Goal: Task Accomplishment & Management: Manage account settings

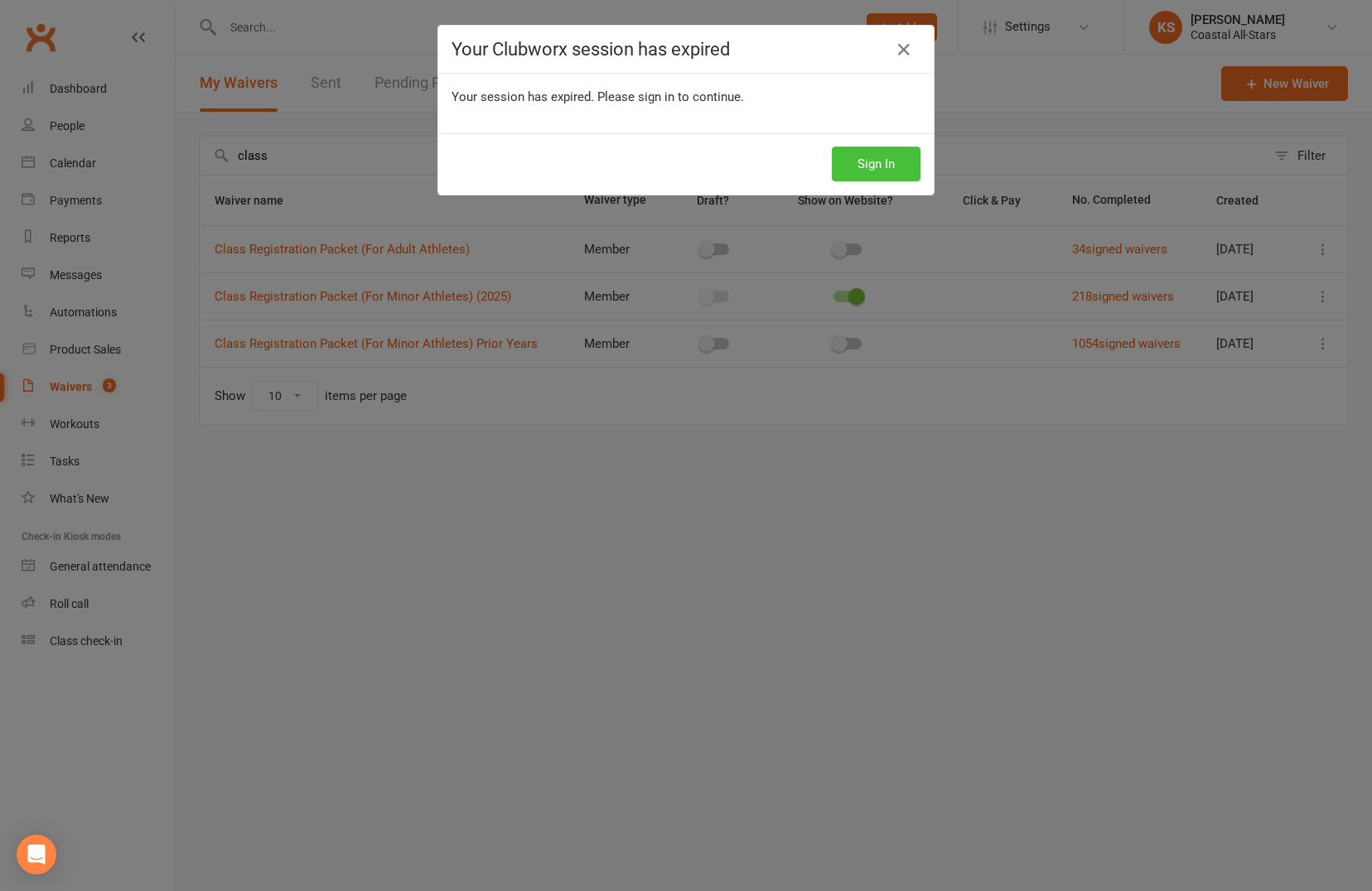
click at [858, 161] on button "Sign In" at bounding box center [875, 164] width 89 height 35
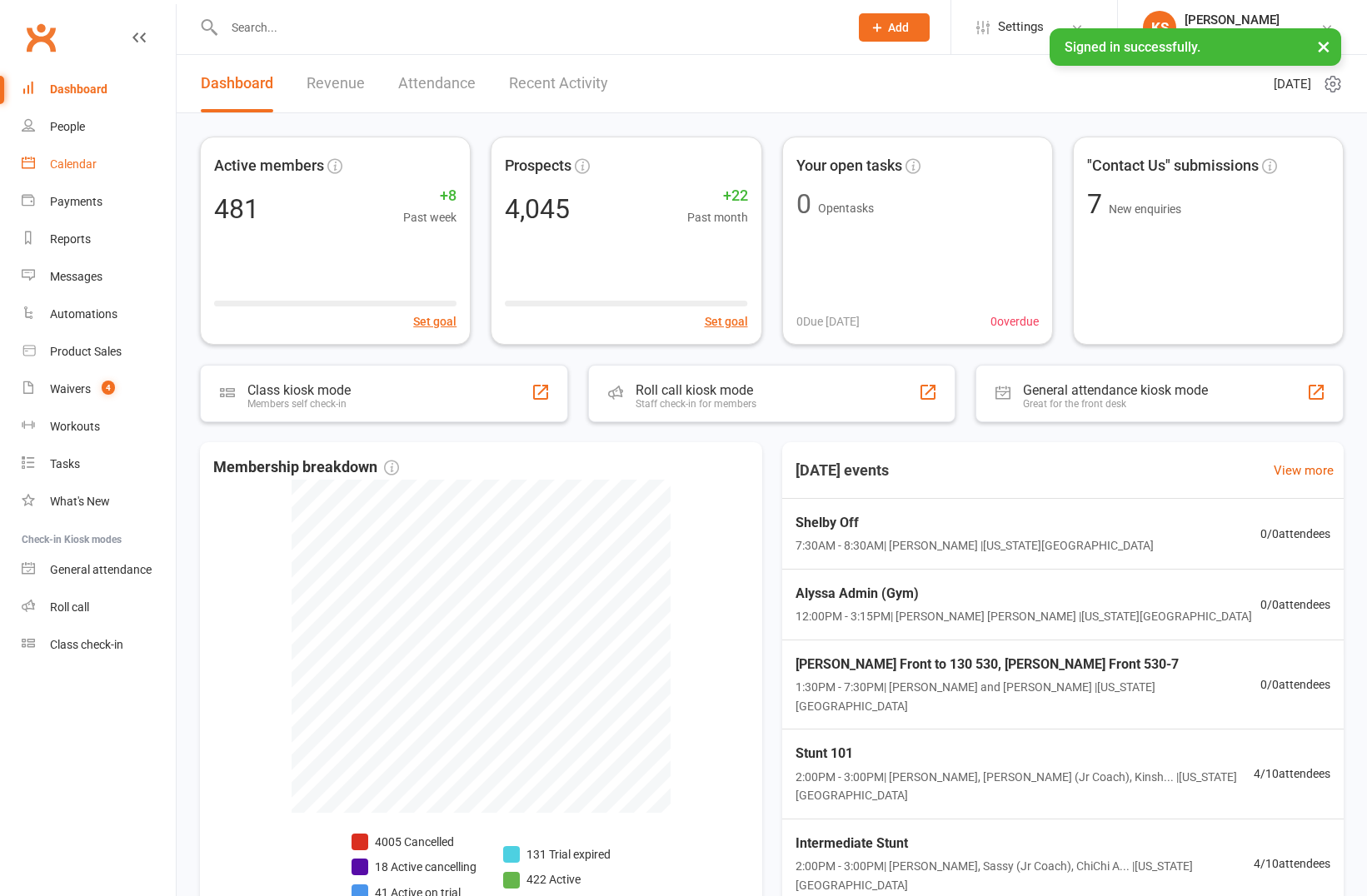
click at [74, 175] on link "Calendar" at bounding box center [99, 165] width 154 height 38
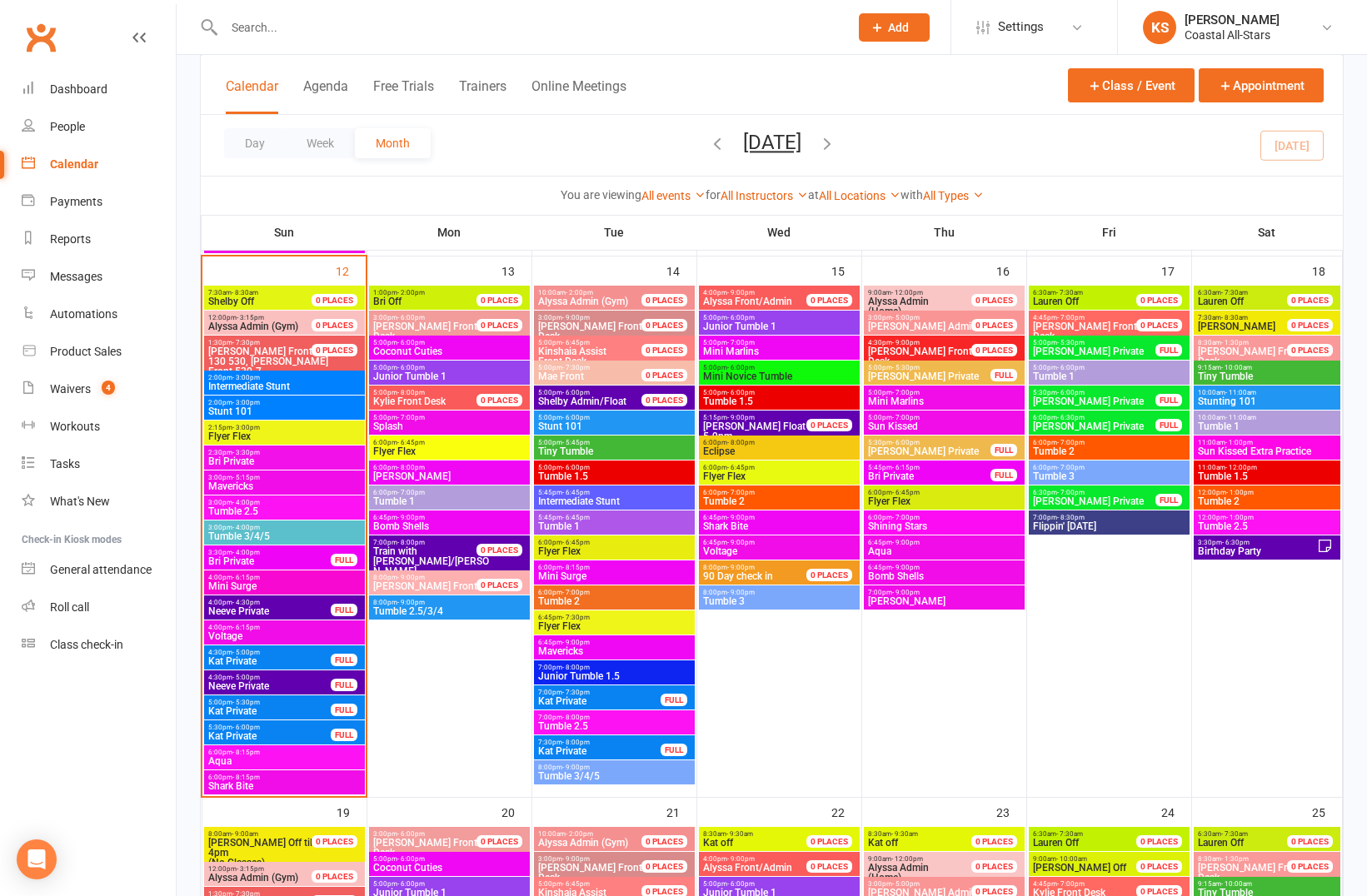
scroll to position [1304, 0]
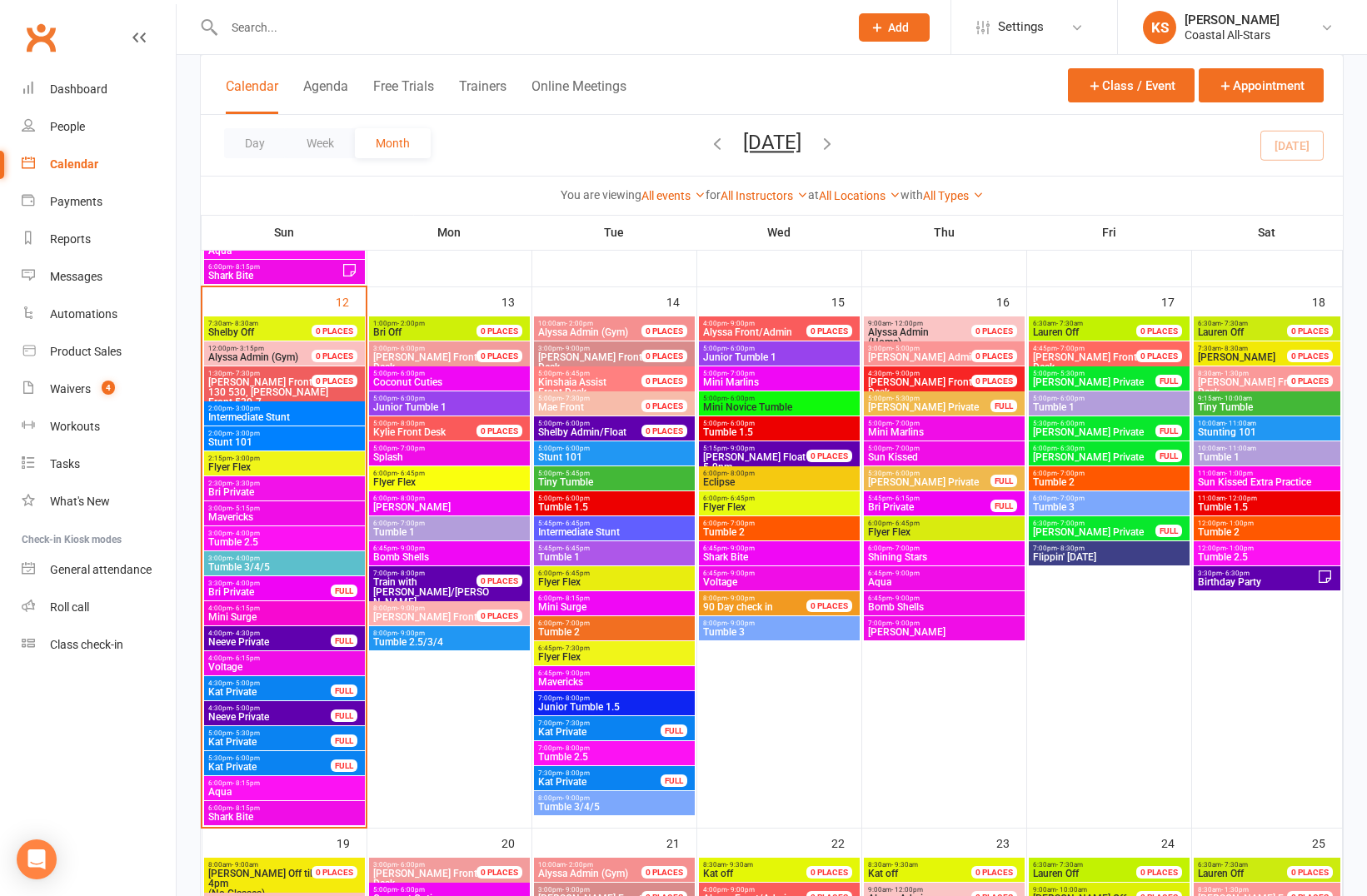
click at [281, 380] on span "[PERSON_NAME] Front to 130 530, [PERSON_NAME] Front 530-7" at bounding box center [269, 392] width 124 height 30
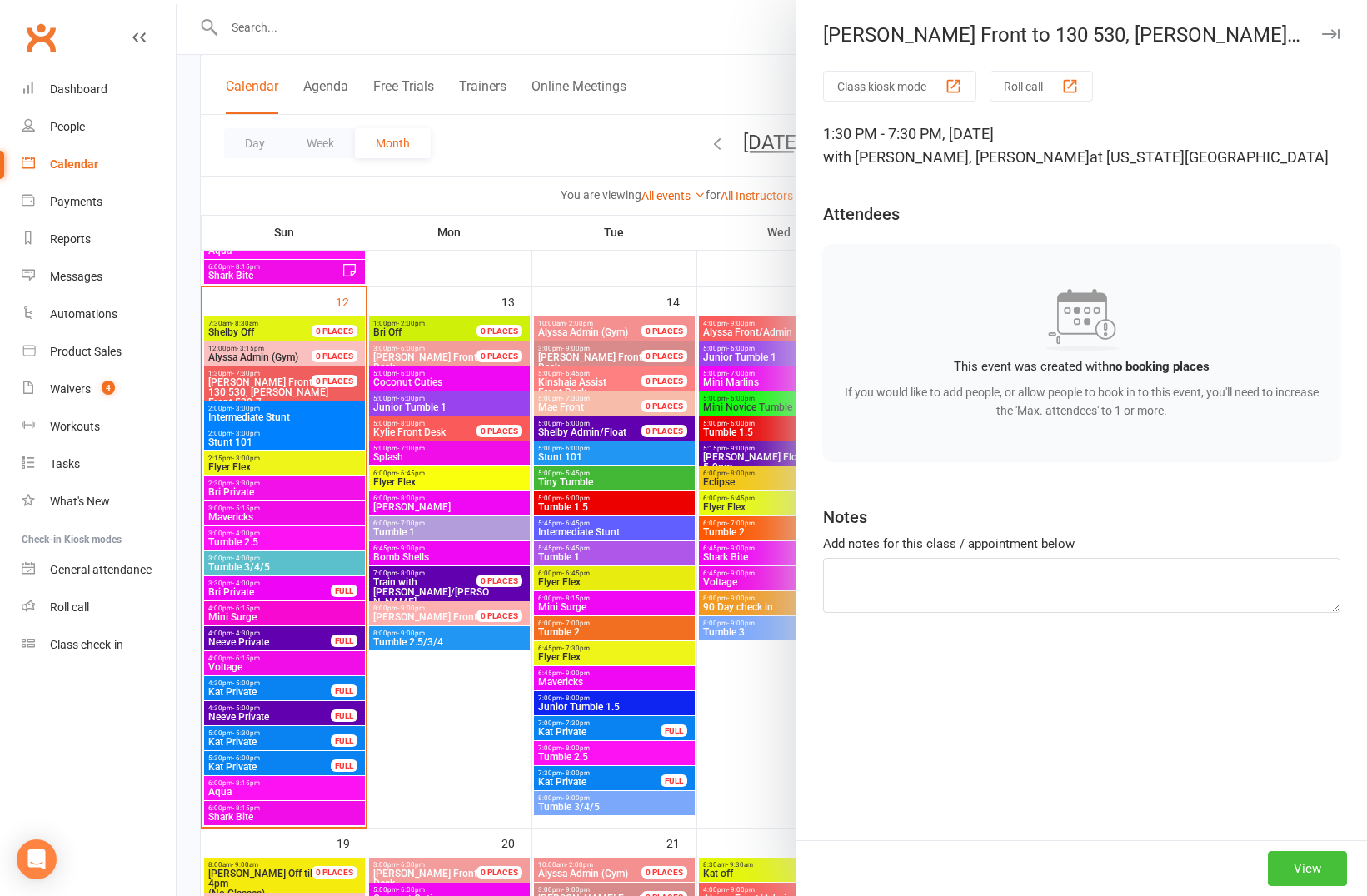
click at [1297, 870] on button "View" at bounding box center [1307, 868] width 79 height 35
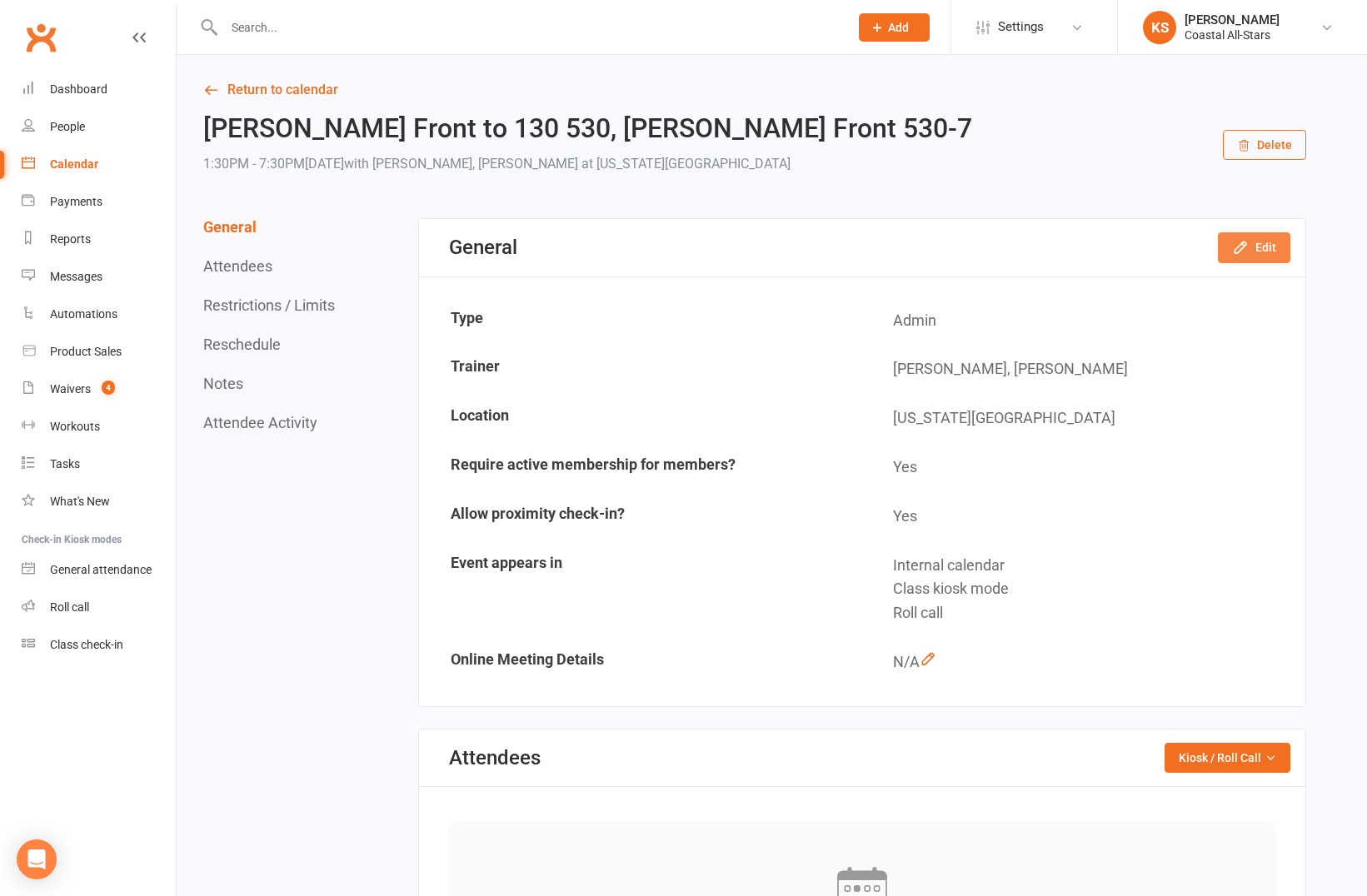
click at [1253, 247] on button "Edit" at bounding box center [1253, 247] width 73 height 30
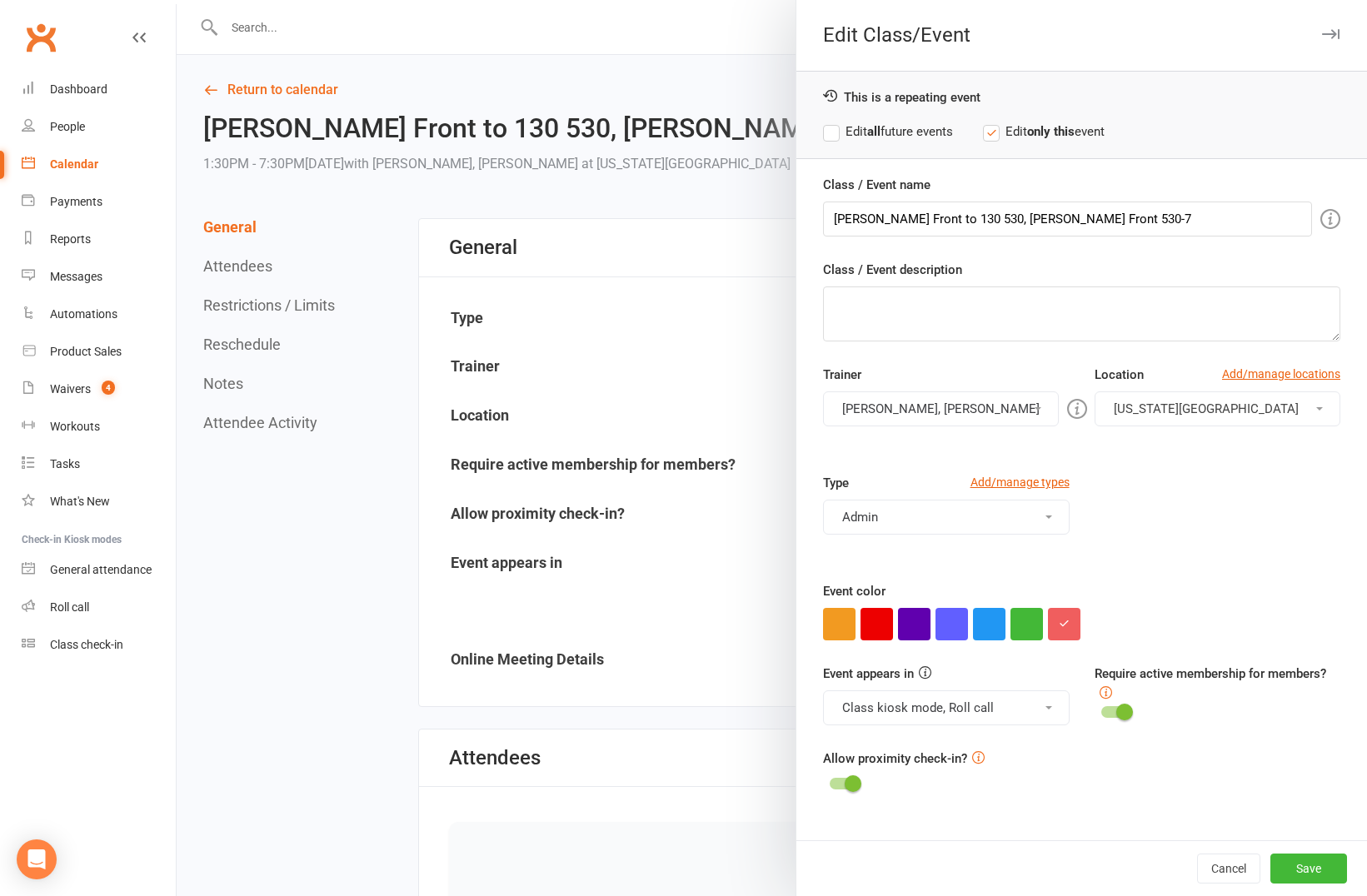
click at [897, 418] on button "[PERSON_NAME], [PERSON_NAME]" at bounding box center [941, 409] width 235 height 35
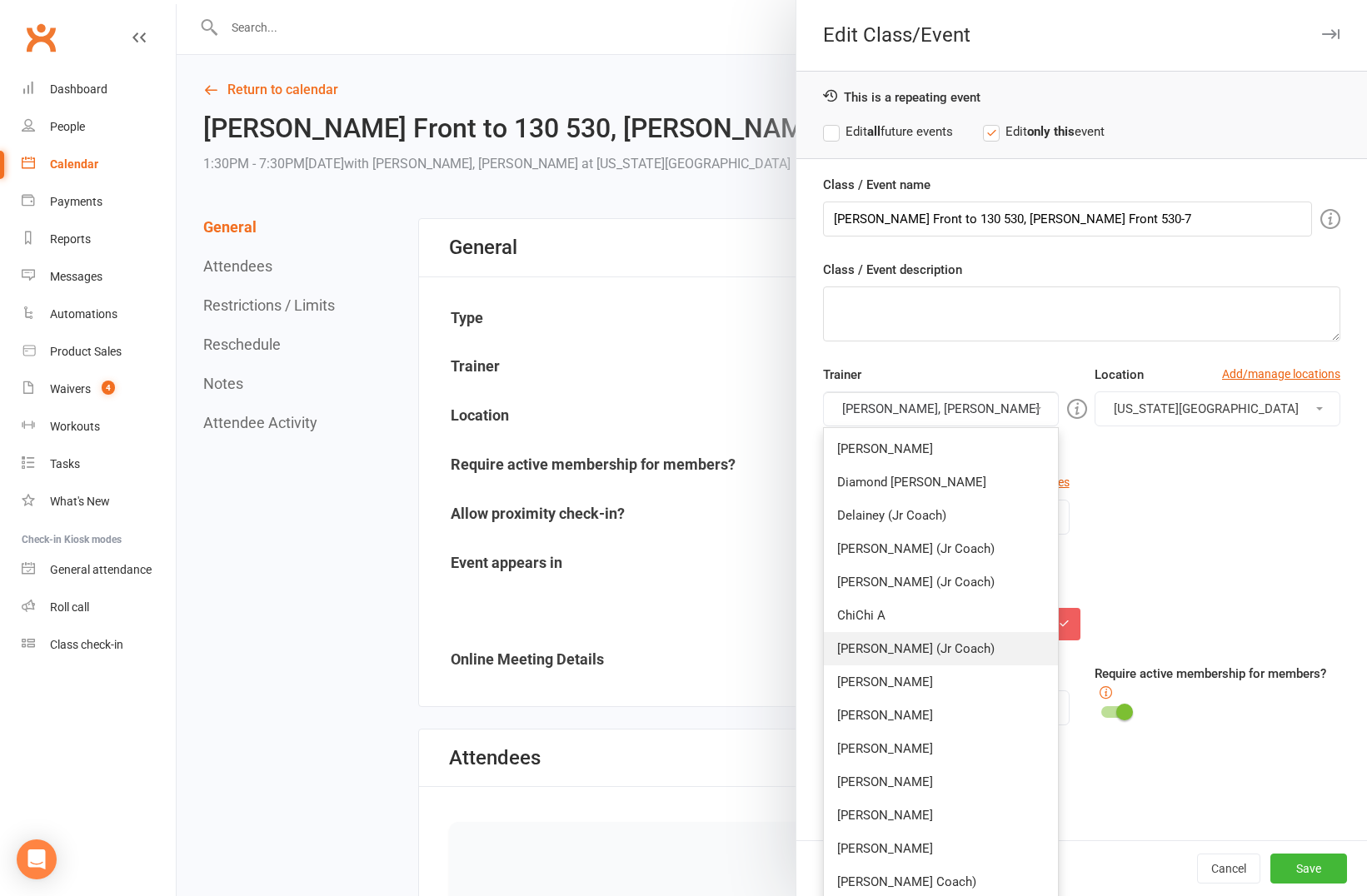
click at [891, 656] on link "[PERSON_NAME] (Jr Coach)" at bounding box center [941, 649] width 234 height 33
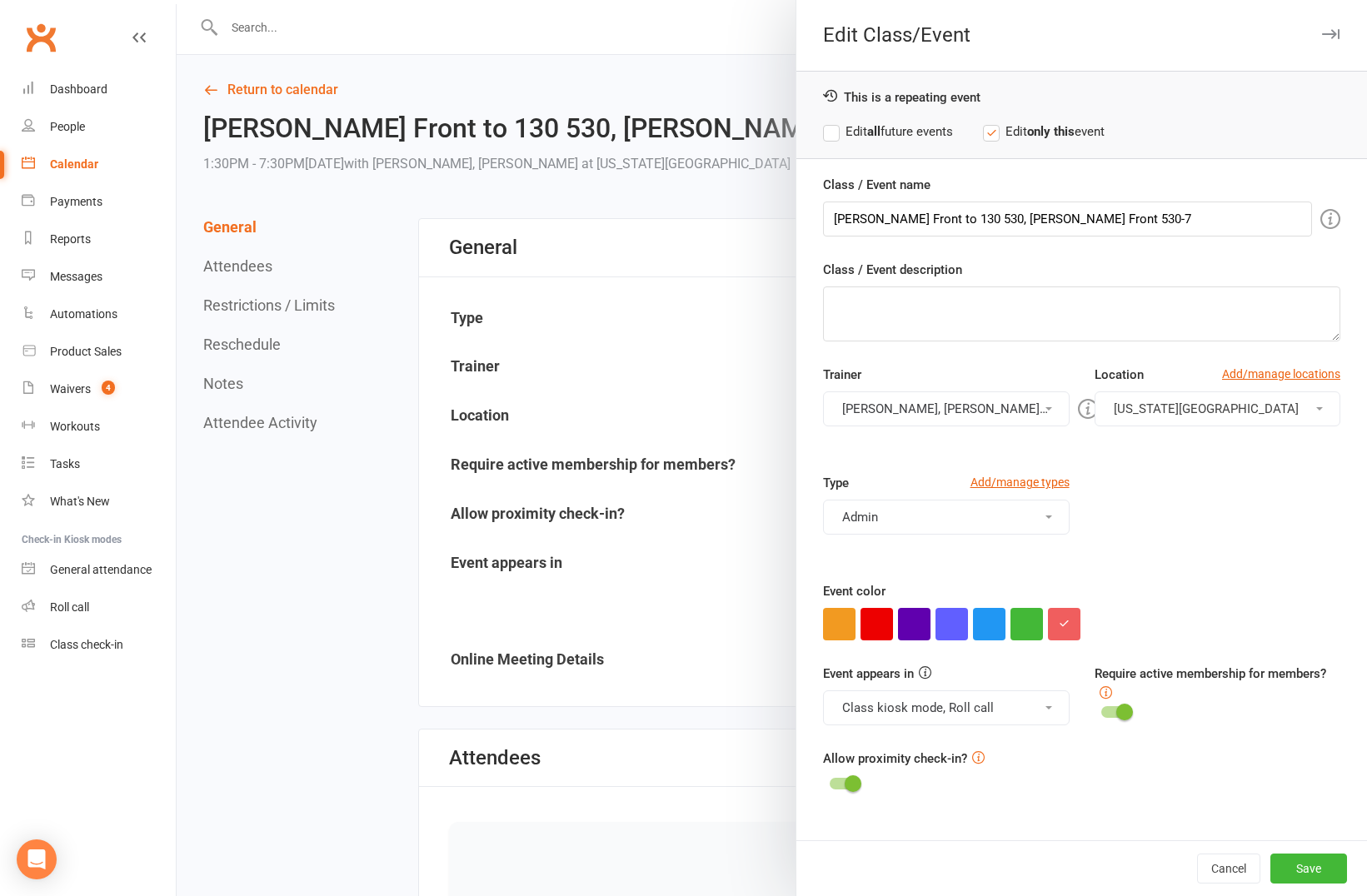
click at [924, 418] on button "[PERSON_NAME], [PERSON_NAME], [PERSON_NAME] Coach)" at bounding box center [946, 409] width 246 height 35
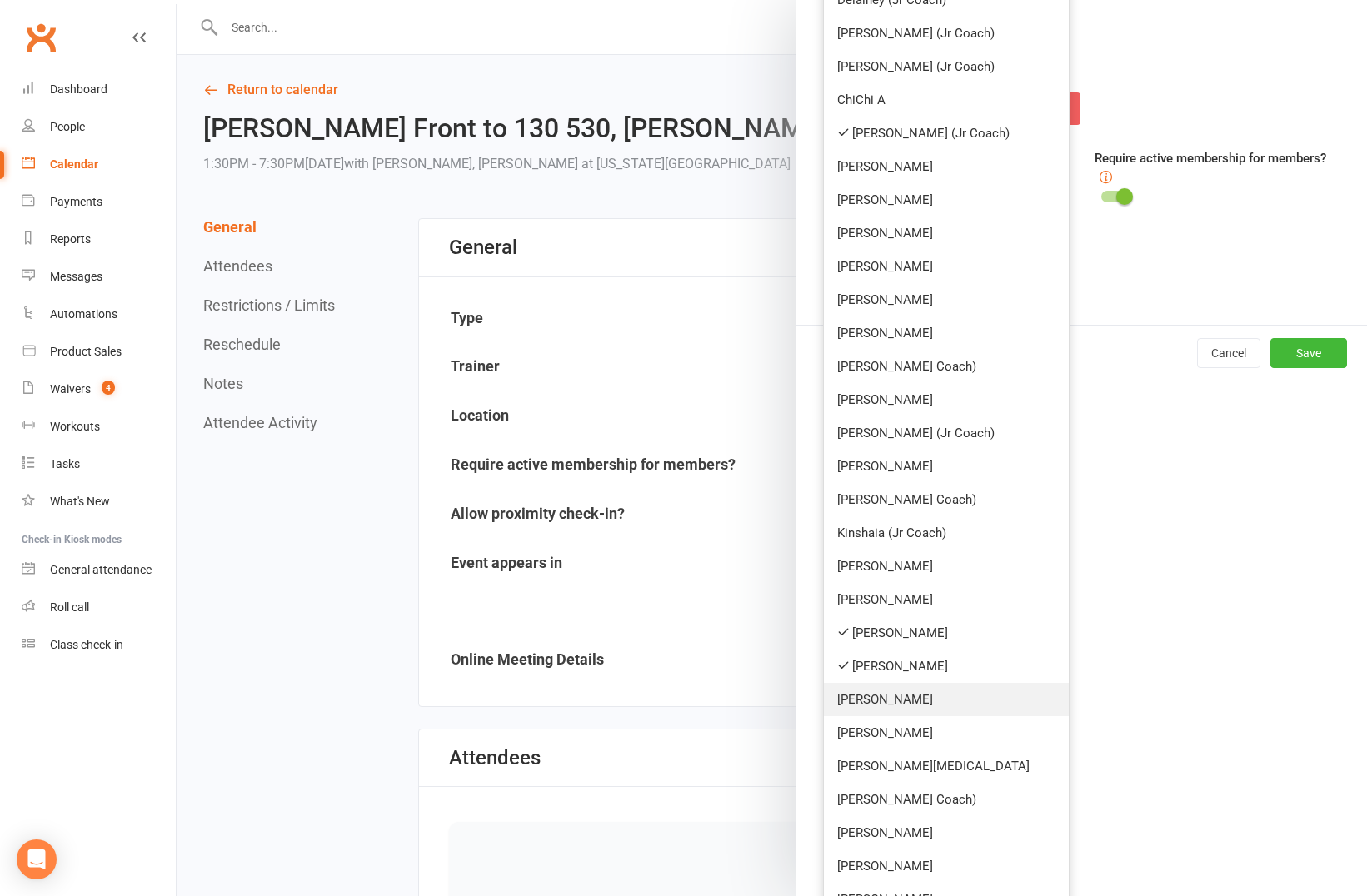
scroll to position [598, 0]
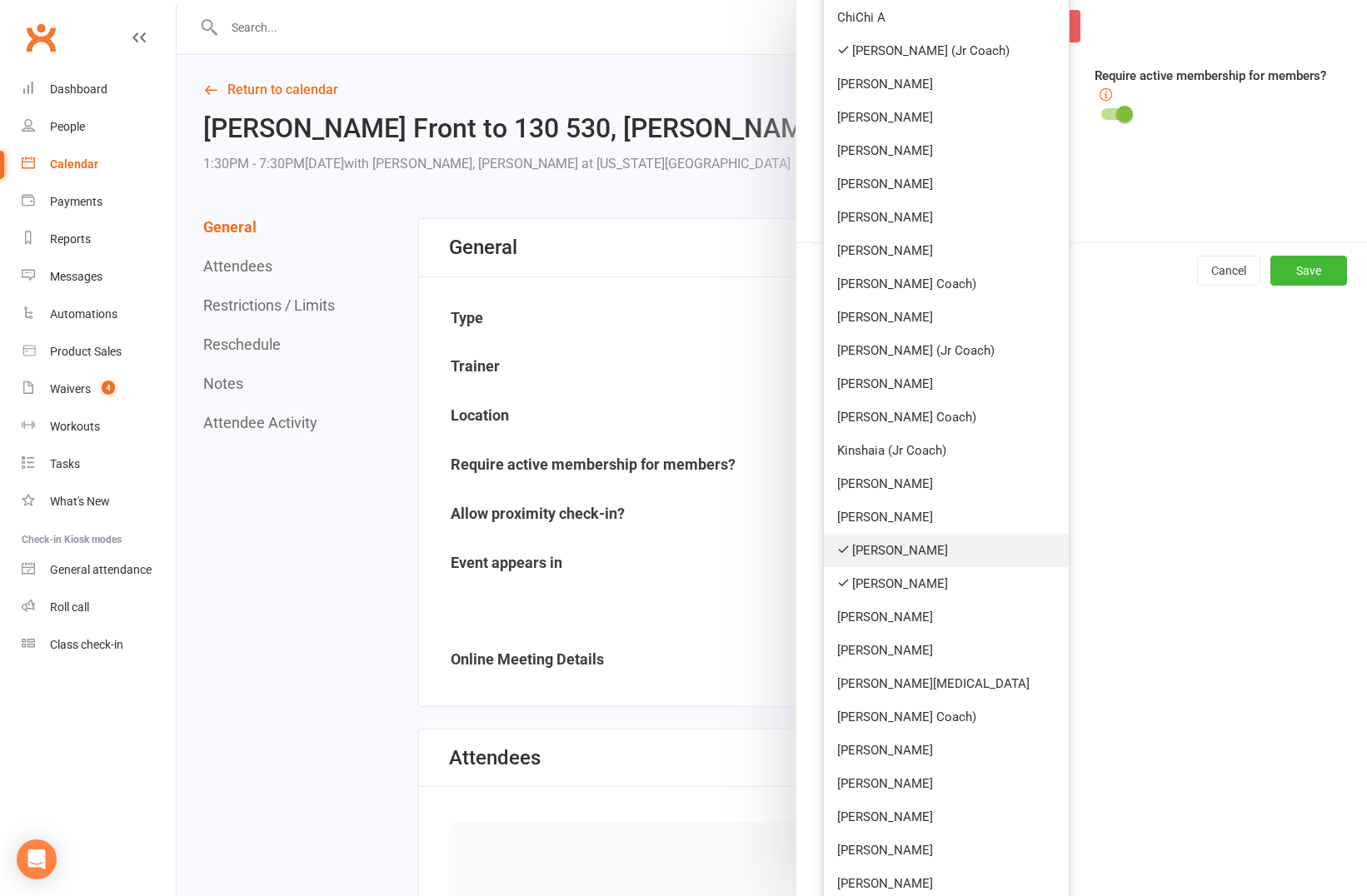
click at [917, 549] on link "[PERSON_NAME]" at bounding box center [946, 550] width 244 height 33
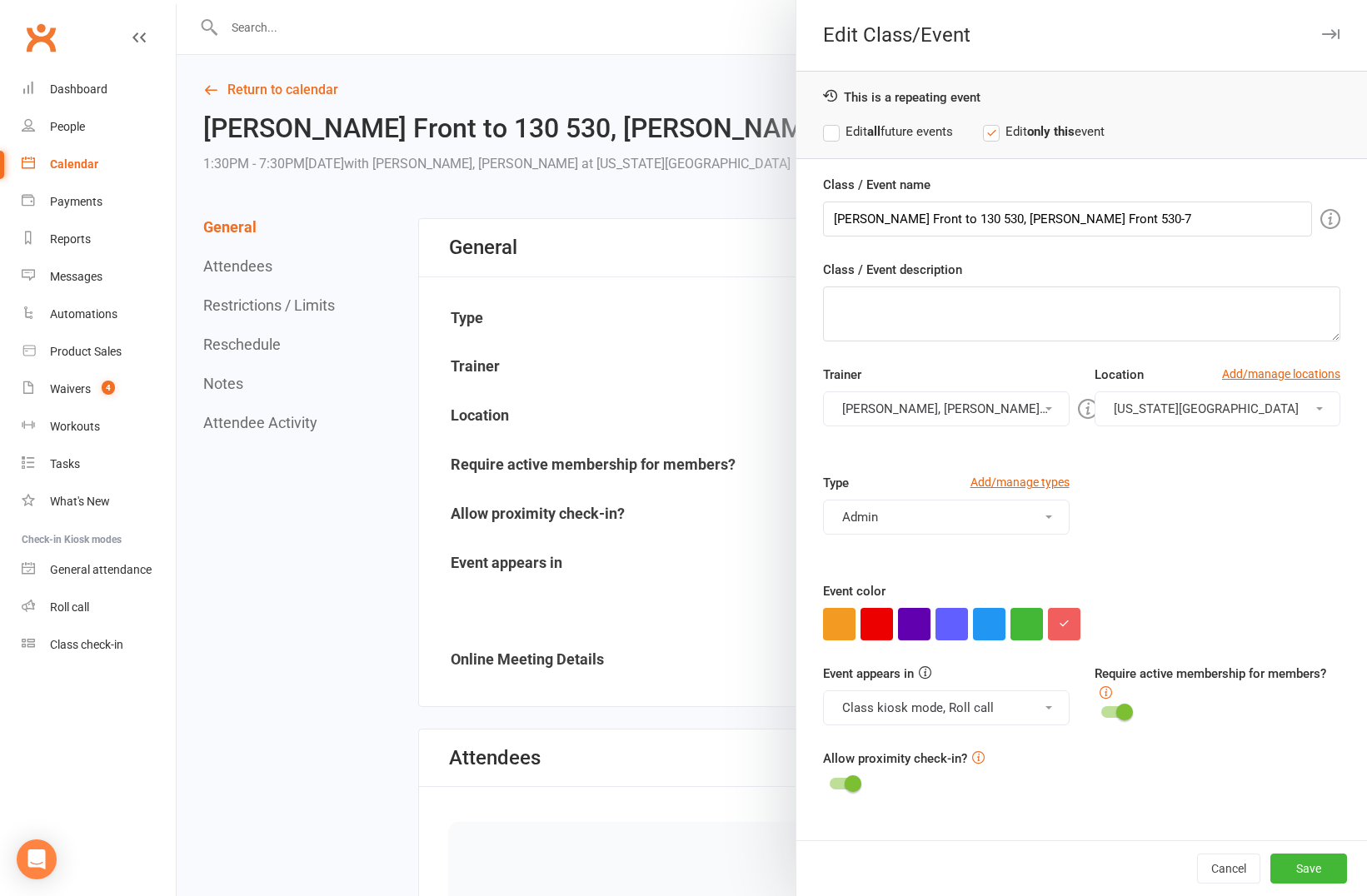
scroll to position [0, 0]
click at [846, 216] on input "[PERSON_NAME] Front to 130 530, [PERSON_NAME] Front 530-7" at bounding box center [1068, 219] width 489 height 35
type input "Mae Front to 130 530, [PERSON_NAME] Front 530-7"
click at [1272, 873] on button "Save" at bounding box center [1309, 868] width 77 height 30
